Goal: Check status: Check status

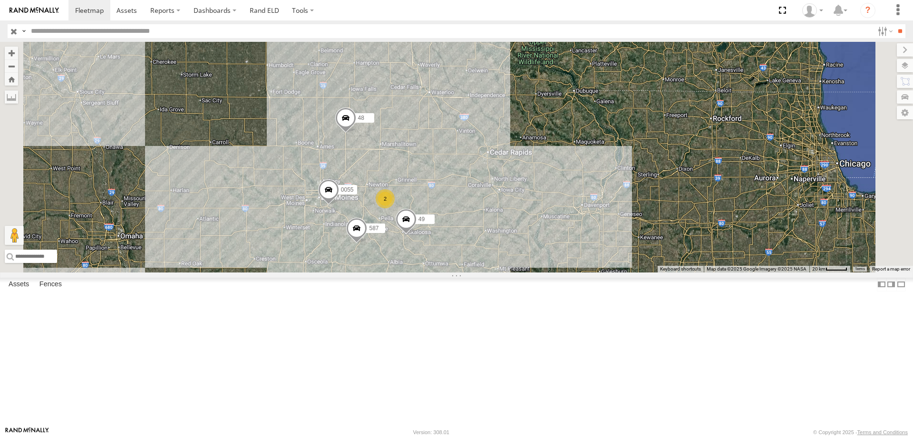
drag, startPoint x: 552, startPoint y: 107, endPoint x: 515, endPoint y: 241, distance: 139.2
click at [515, 241] on div "0055 48 49 597 587 2" at bounding box center [456, 157] width 913 height 231
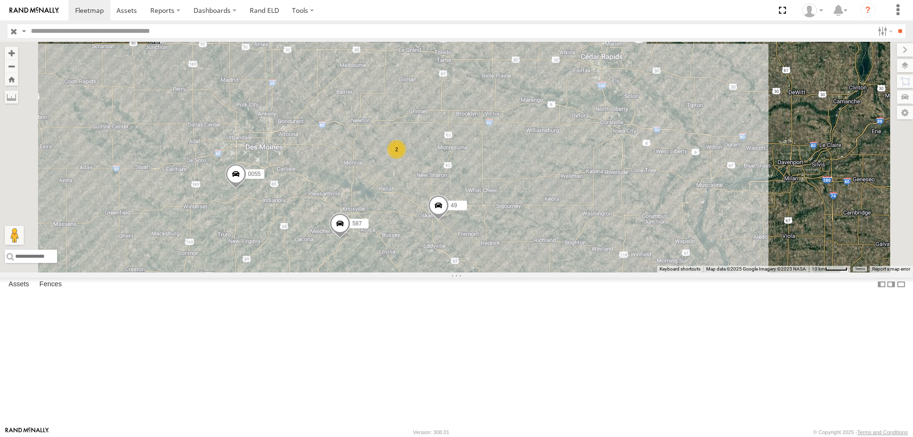
click at [406, 159] on div "2" at bounding box center [396, 149] width 19 height 19
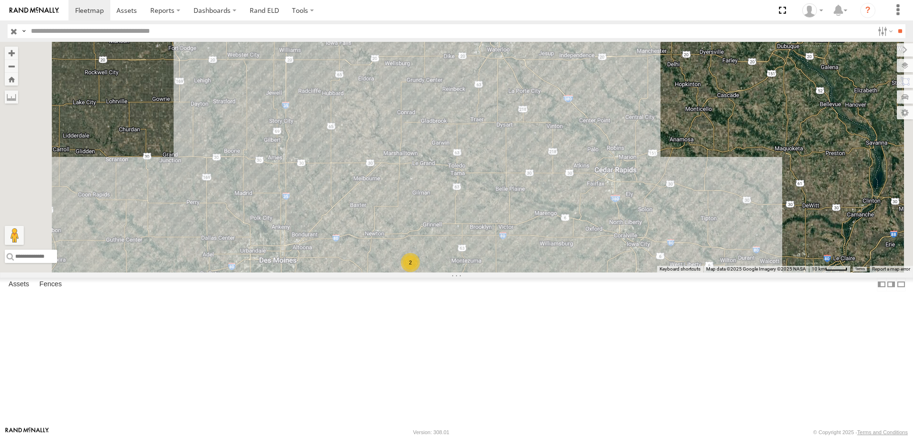
drag, startPoint x: 523, startPoint y: 193, endPoint x: 543, endPoint y: 375, distance: 183.7
click at [543, 273] on div "545 0055 48 49 597 587 2" at bounding box center [456, 157] width 913 height 231
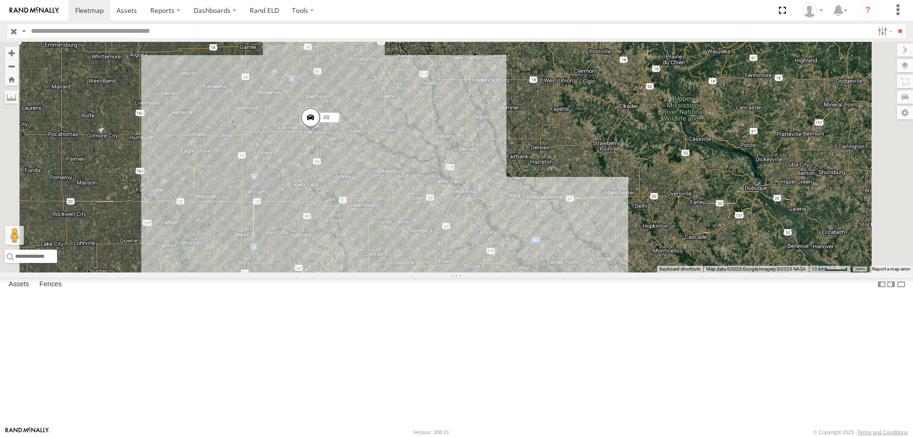
drag, startPoint x: 529, startPoint y: 166, endPoint x: 496, endPoint y: 310, distance: 148.0
click at [496, 273] on div "545 0055 48 49 597 587 2" at bounding box center [456, 157] width 913 height 231
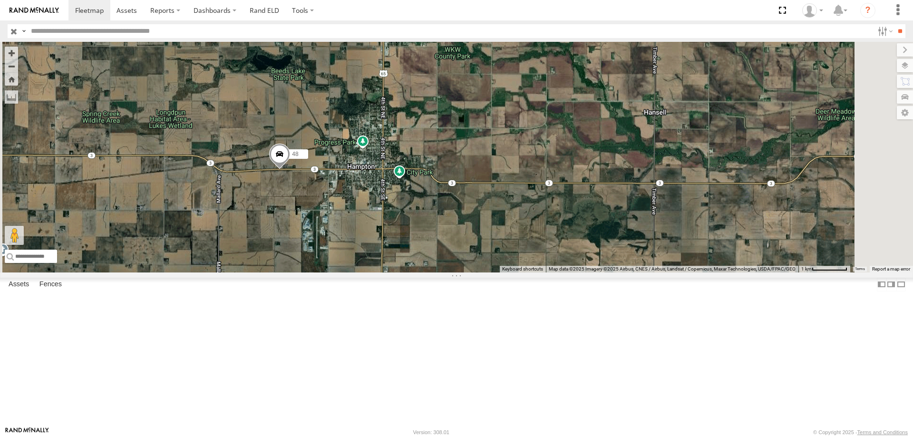
click at [290, 169] on span at bounding box center [279, 157] width 21 height 26
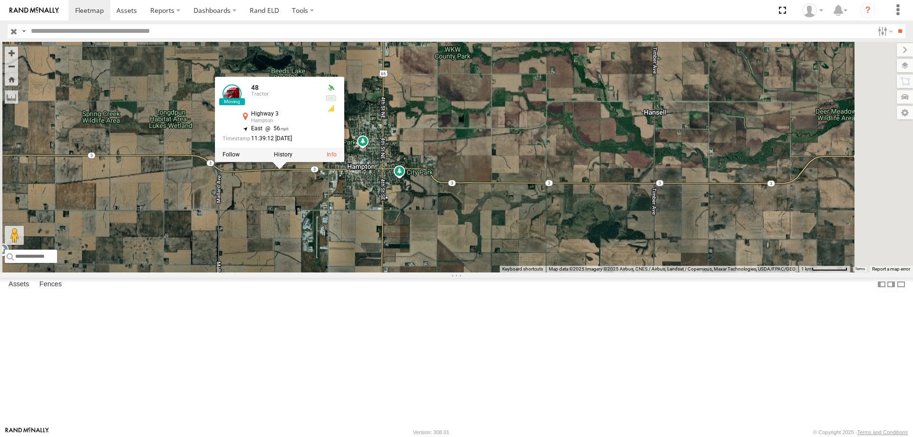
click at [462, 273] on div "545 0055 48 49 597 587 48 Tractor Highway 3 Hampton 42.74173 , -93.23972 East 5…" at bounding box center [456, 157] width 913 height 231
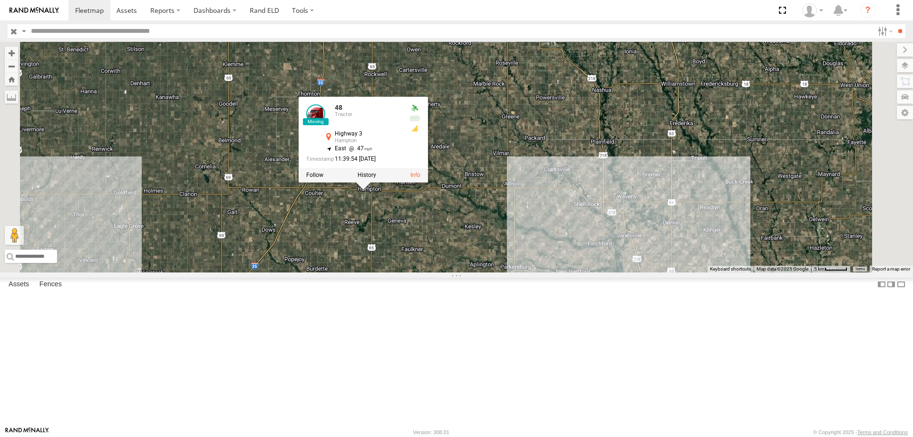
drag, startPoint x: 577, startPoint y: 273, endPoint x: 546, endPoint y: 302, distance: 42.8
click at [546, 273] on div "545 0055 48 49 597 587 48 Tractor Highway 3 Hampton 42.74173 , -93.22721 East 4…" at bounding box center [456, 157] width 913 height 231
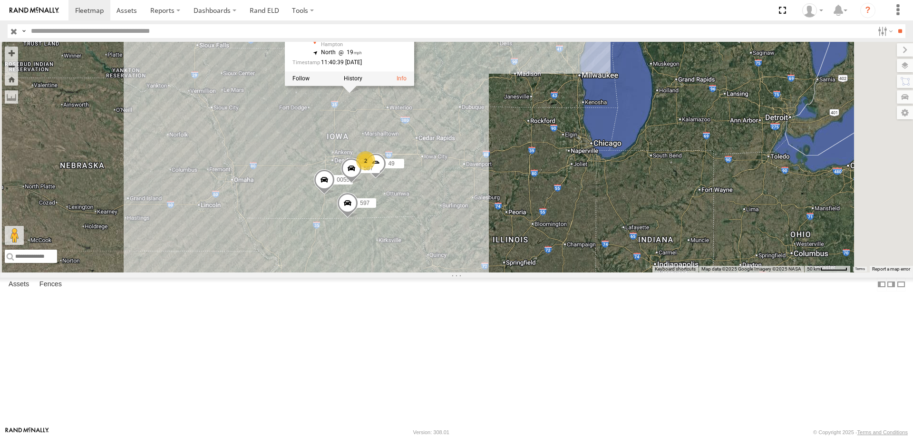
click at [620, 243] on div "545 0055 48 49 597 587 48 Tractor Highway 3 Hampton 42.74241 , -93.22194 North …" at bounding box center [456, 157] width 913 height 231
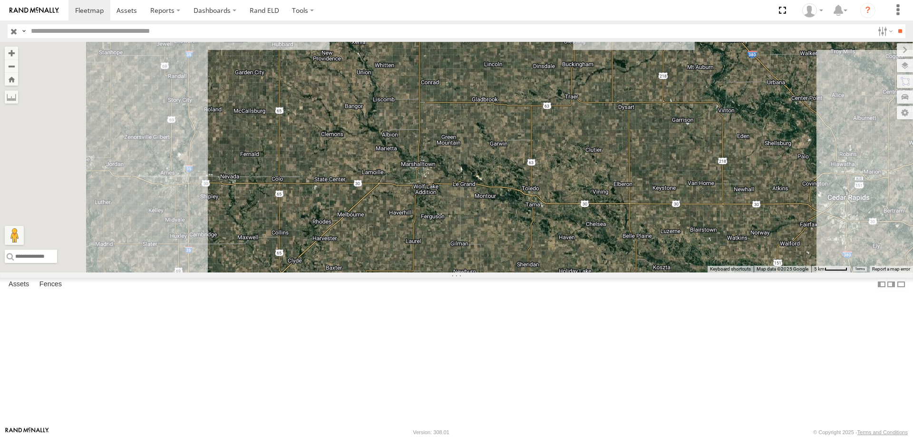
drag, startPoint x: 510, startPoint y: 284, endPoint x: 535, endPoint y: 221, distance: 67.8
click at [535, 221] on div "545 0055 48 49 597 587 48 Tractor Highway 3 Hampton 42.74241 , -93.22194 North …" at bounding box center [456, 157] width 913 height 231
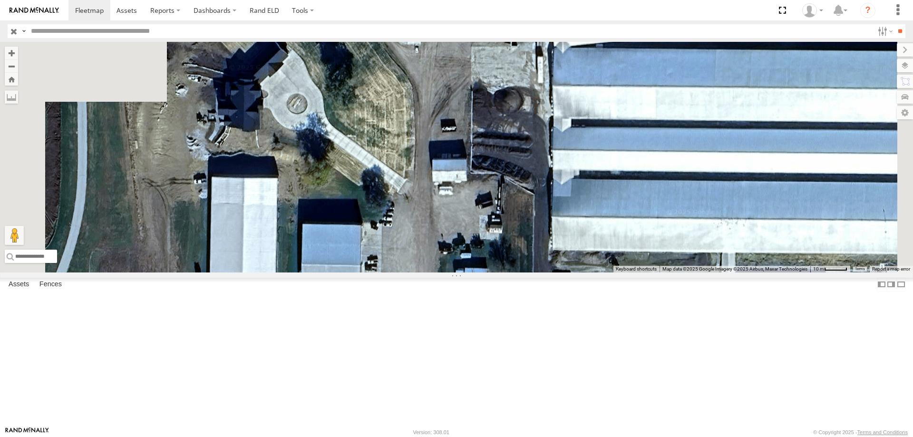
drag, startPoint x: 429, startPoint y: 137, endPoint x: 502, endPoint y: 193, distance: 91.7
click at [502, 193] on div "545 0055 48 49 597 587 48 Tractor Highway 3 Hampton 42.74241 , -93.22194 North …" at bounding box center [456, 157] width 913 height 231
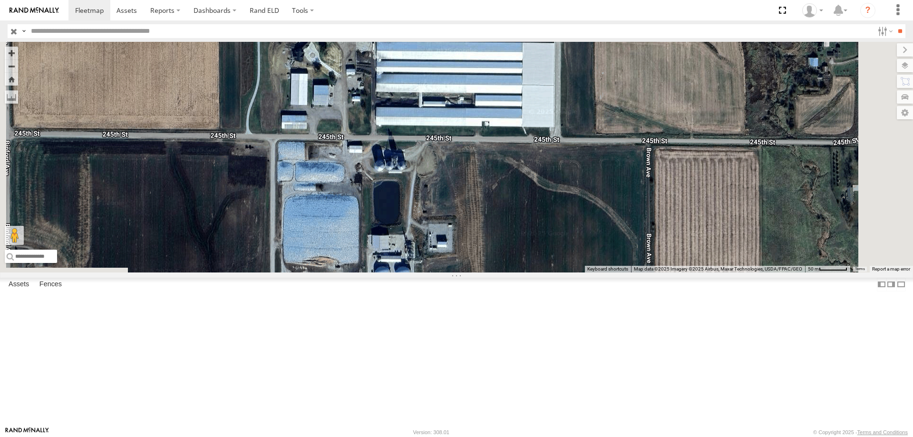
drag, startPoint x: 489, startPoint y: 292, endPoint x: 459, endPoint y: 166, distance: 130.0
click at [459, 166] on div "545 0055 48 49 597 587 48 Tractor Highway 3 Hampton 42.74651 , -93.22192 North …" at bounding box center [456, 157] width 913 height 231
